Goal: Task Accomplishment & Management: Use online tool/utility

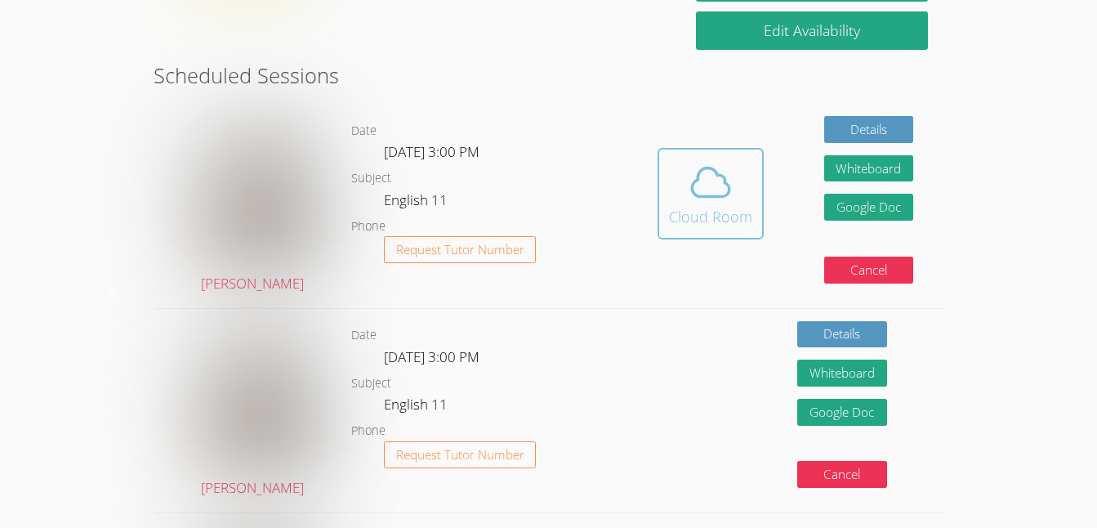
scroll to position [404, 0]
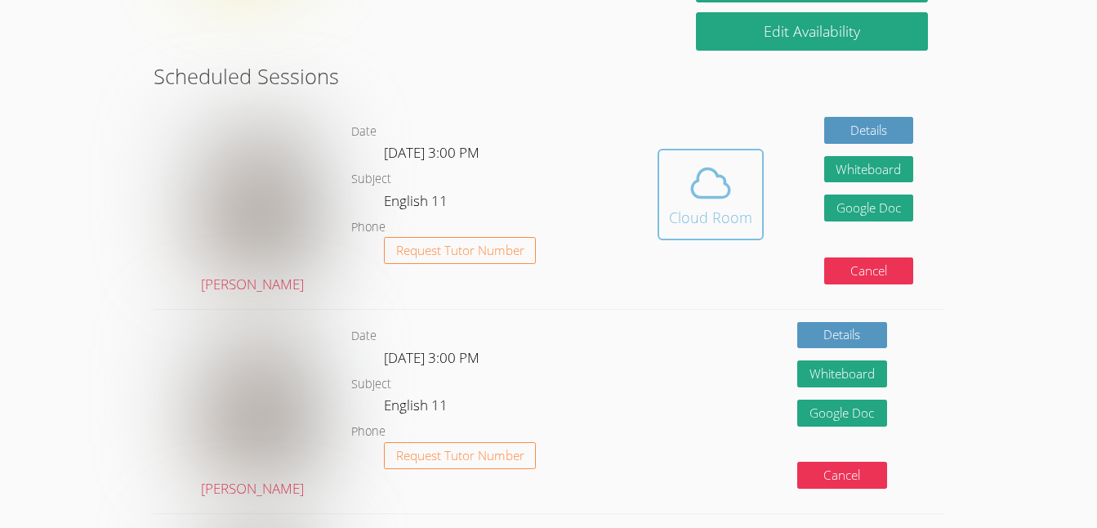
click at [738, 199] on span at bounding box center [710, 183] width 83 height 46
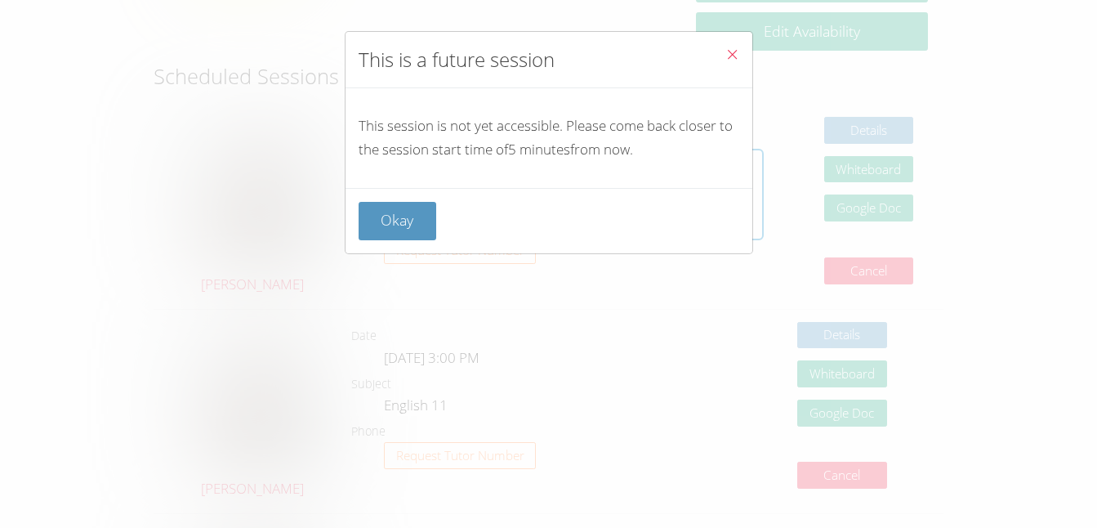
click at [726, 56] on icon "Close" at bounding box center [733, 54] width 14 height 14
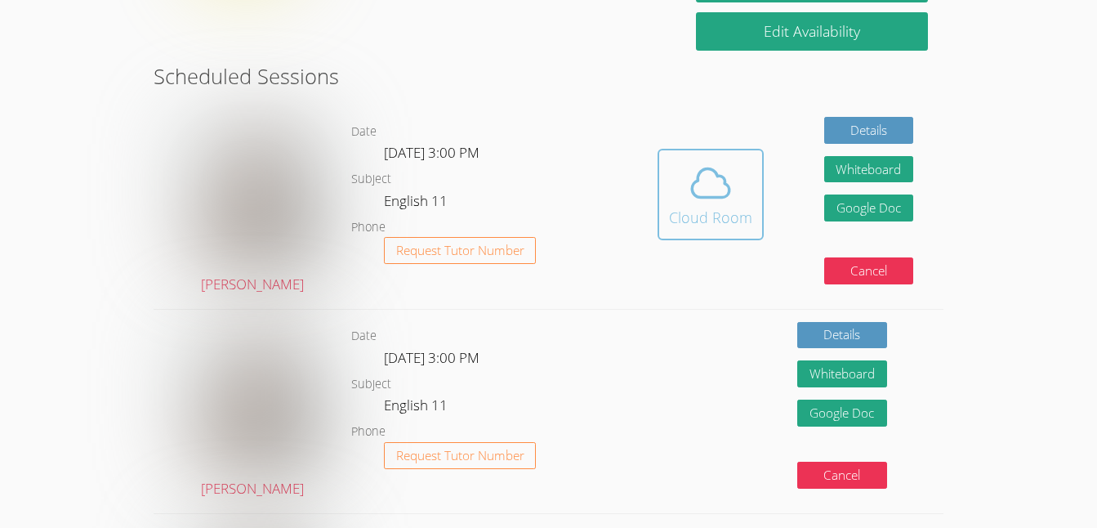
click at [676, 200] on span at bounding box center [710, 183] width 83 height 46
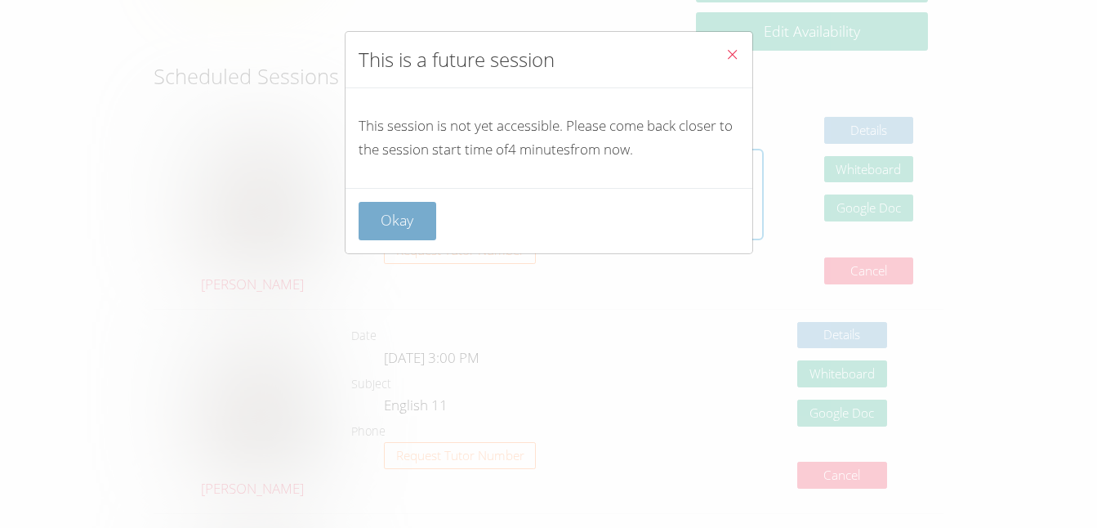
click at [400, 221] on button "Okay" at bounding box center [398, 221] width 78 height 38
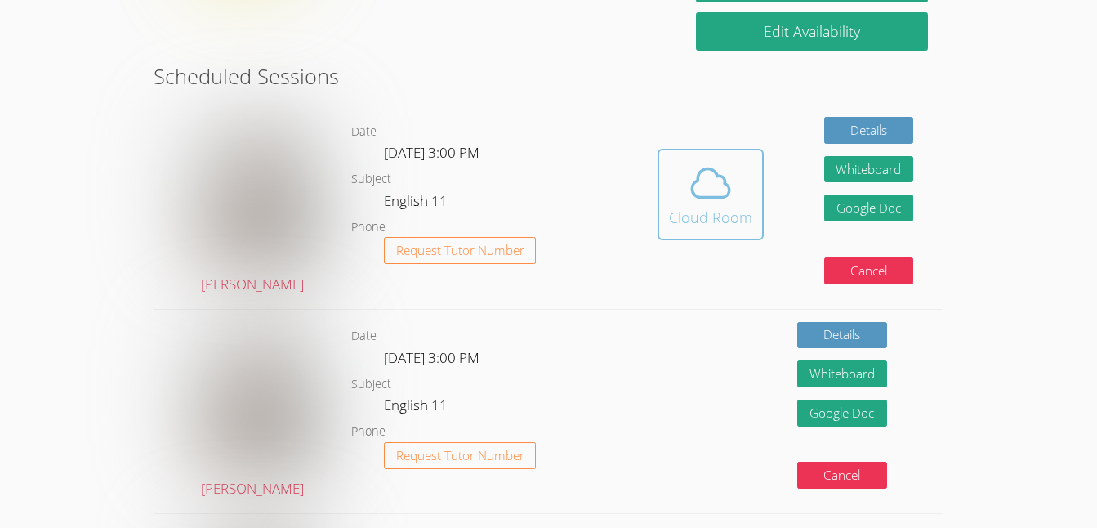
click at [696, 206] on div "Cloud Room" at bounding box center [710, 217] width 83 height 23
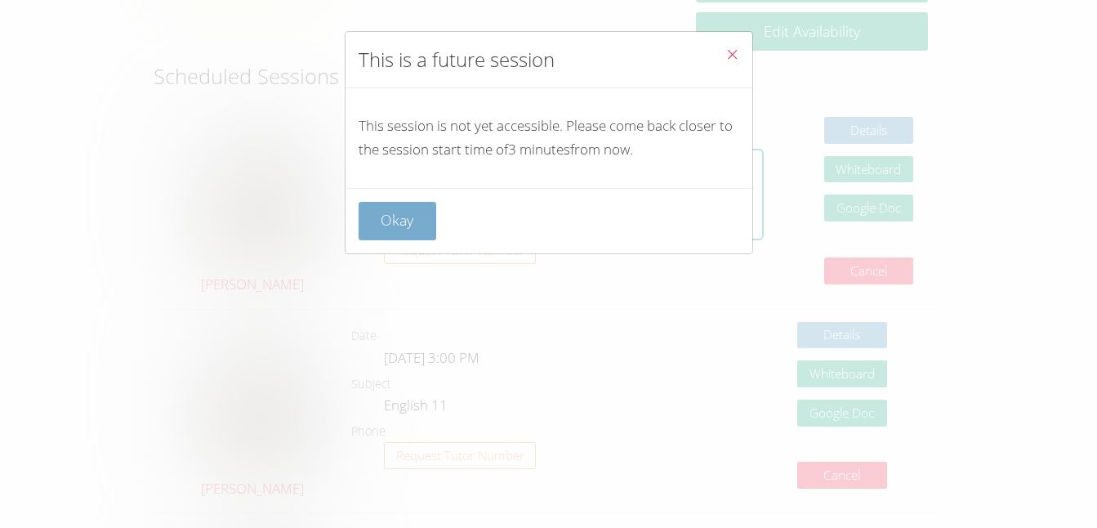
click at [402, 222] on button "Okay" at bounding box center [398, 221] width 78 height 38
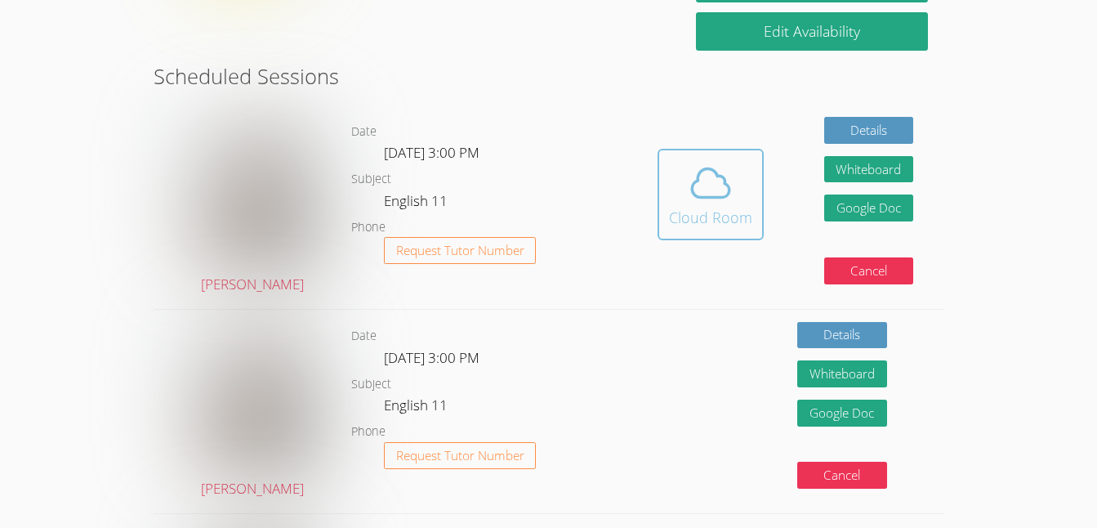
click at [718, 194] on icon at bounding box center [711, 183] width 46 height 46
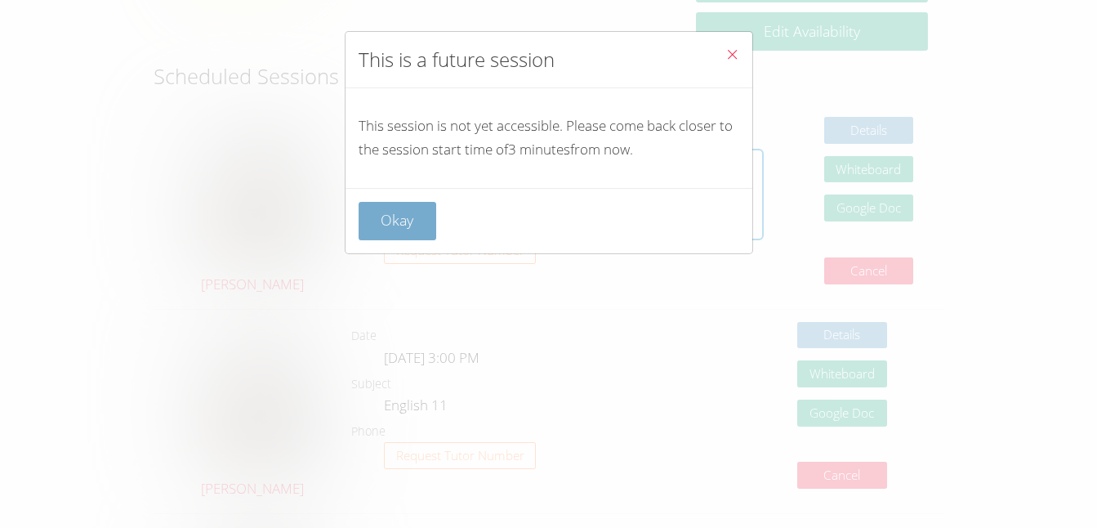
click at [396, 225] on button "Okay" at bounding box center [398, 221] width 78 height 38
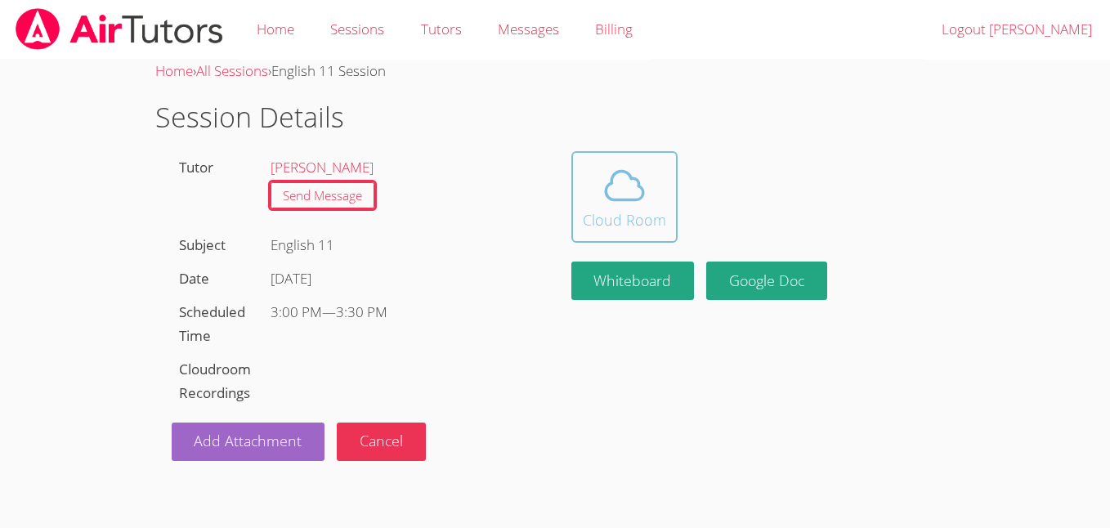
click at [637, 206] on icon at bounding box center [624, 186] width 46 height 46
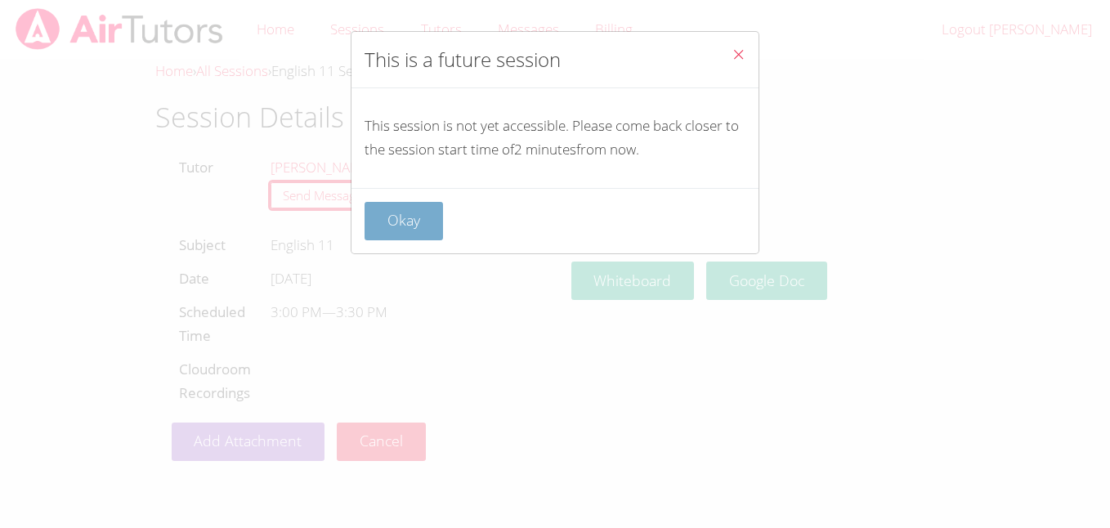
click at [417, 225] on button "Okay" at bounding box center [403, 221] width 78 height 38
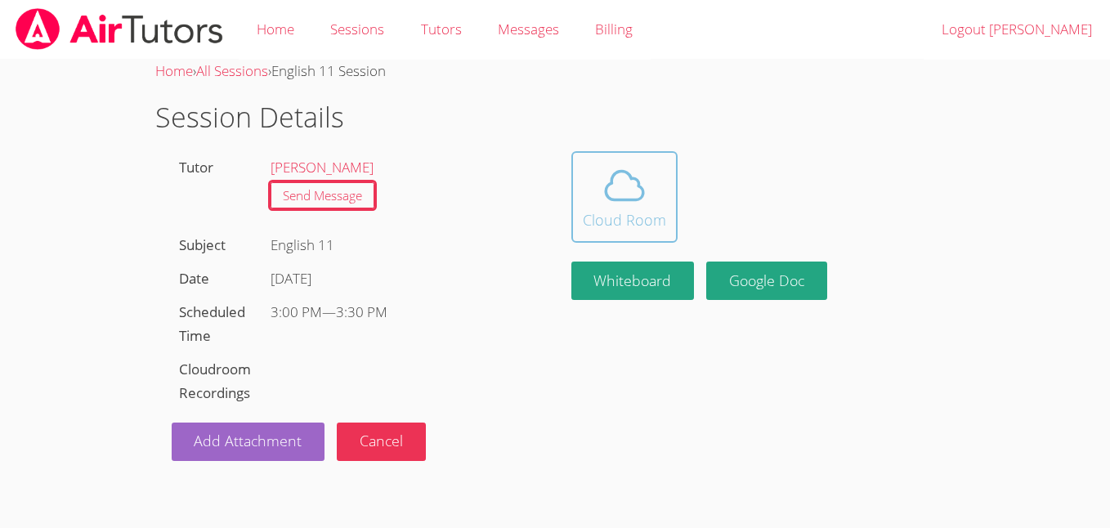
click at [626, 199] on icon at bounding box center [624, 185] width 38 height 29
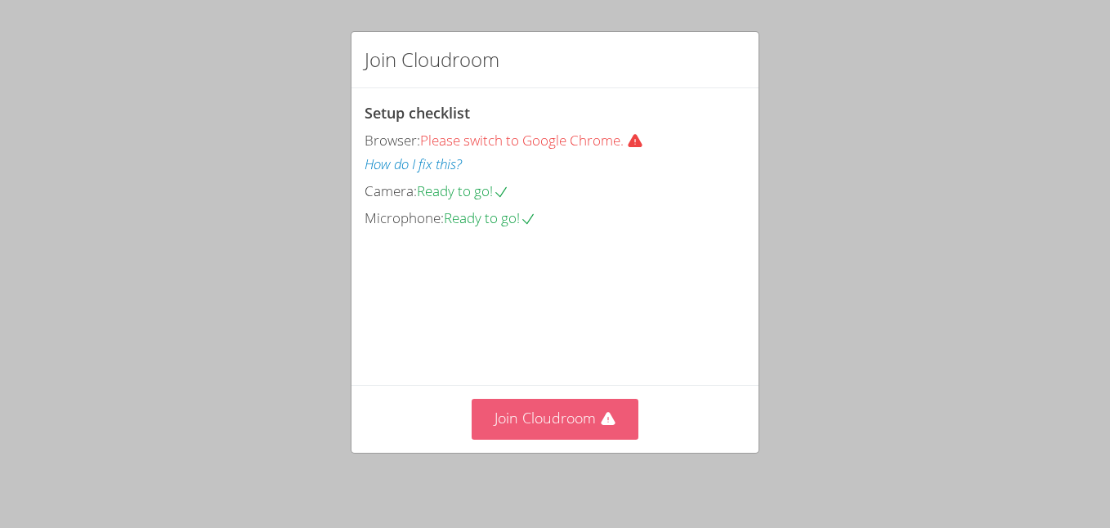
click at [564, 428] on button "Join Cloudroom" at bounding box center [554, 419] width 167 height 40
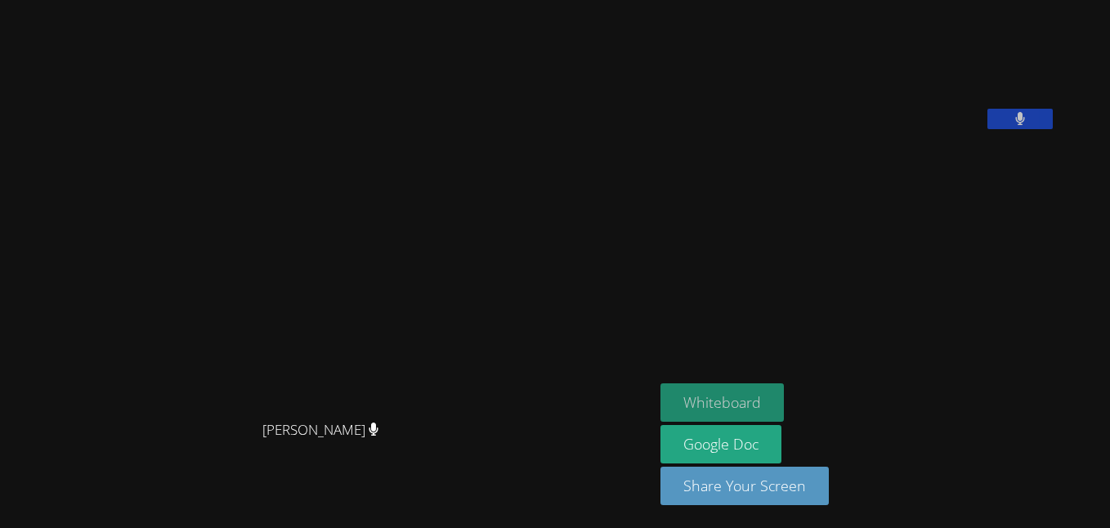
click at [718, 399] on button "Whiteboard" at bounding box center [721, 402] width 123 height 38
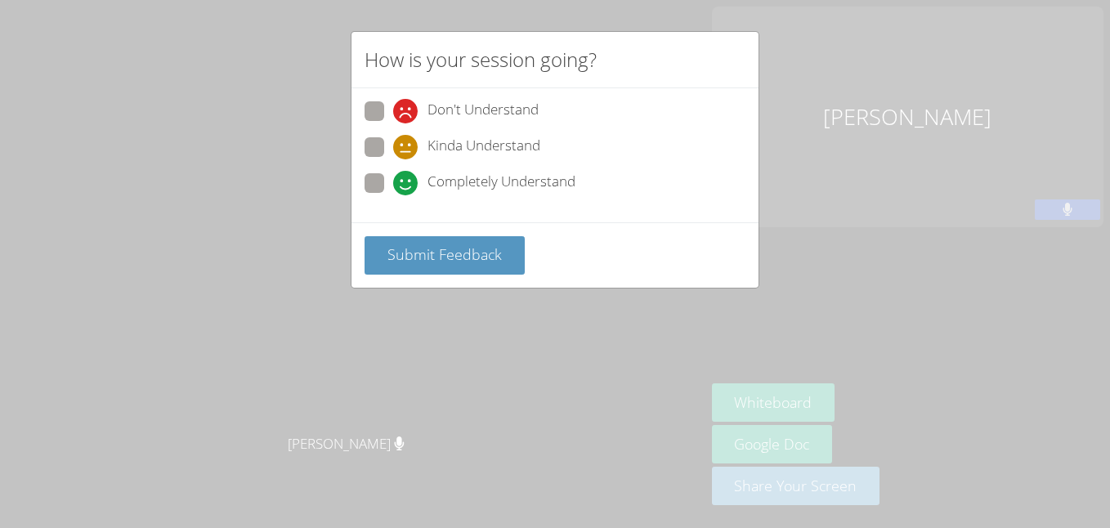
click at [476, 183] on span "Completely Understand" at bounding box center [501, 183] width 148 height 25
click at [407, 183] on input "Completely Understand" at bounding box center [400, 180] width 14 height 14
radio input "true"
click at [426, 251] on span "Submit Feedback" at bounding box center [444, 254] width 114 height 20
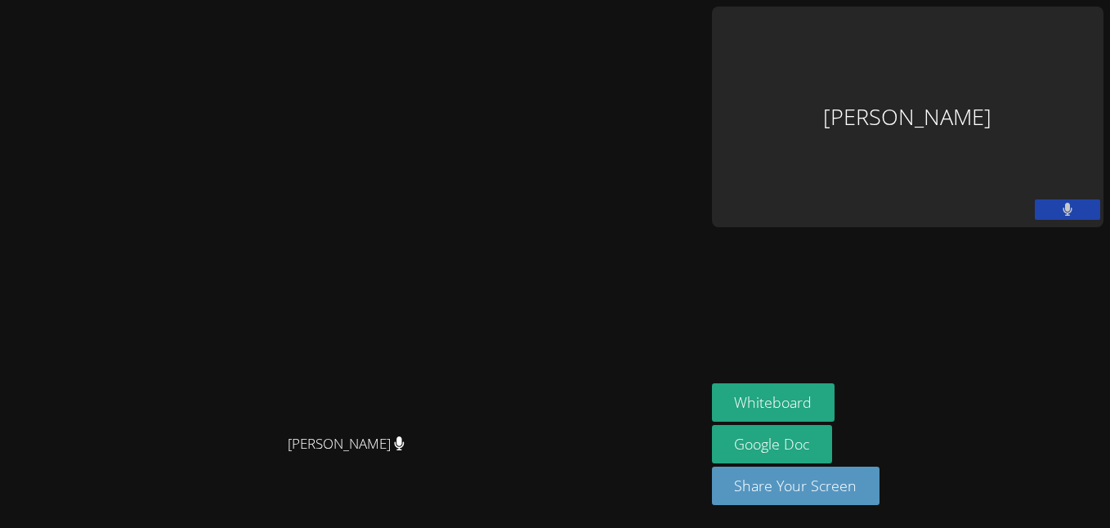
click at [897, 100] on div "Ahmad Ali Sayeed" at bounding box center [907, 117] width 391 height 221
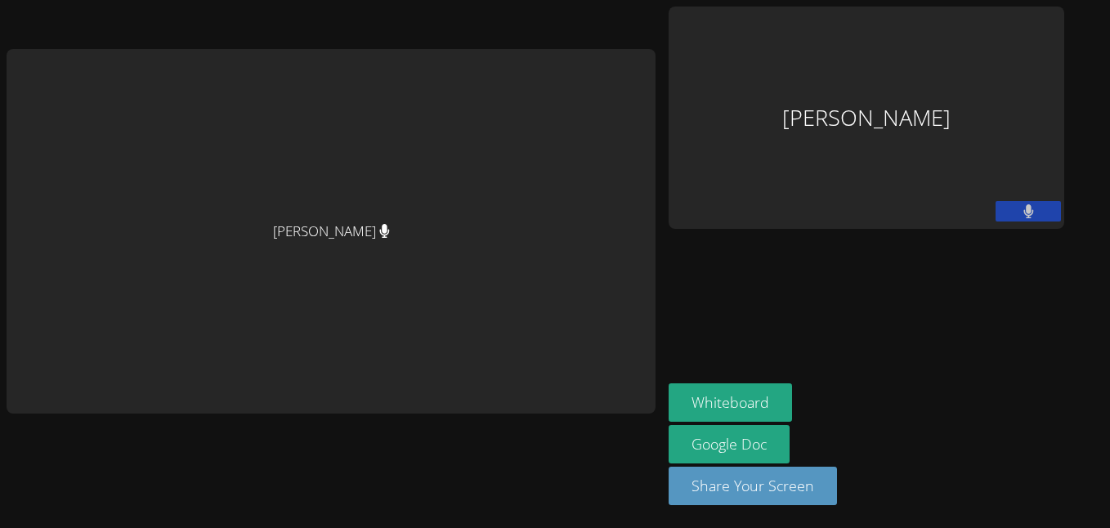
click at [870, 301] on aside "Ahmad Ali Sayeed Whiteboard Google Doc Share Your Screen" at bounding box center [866, 264] width 409 height 528
